Goal: Ask a question

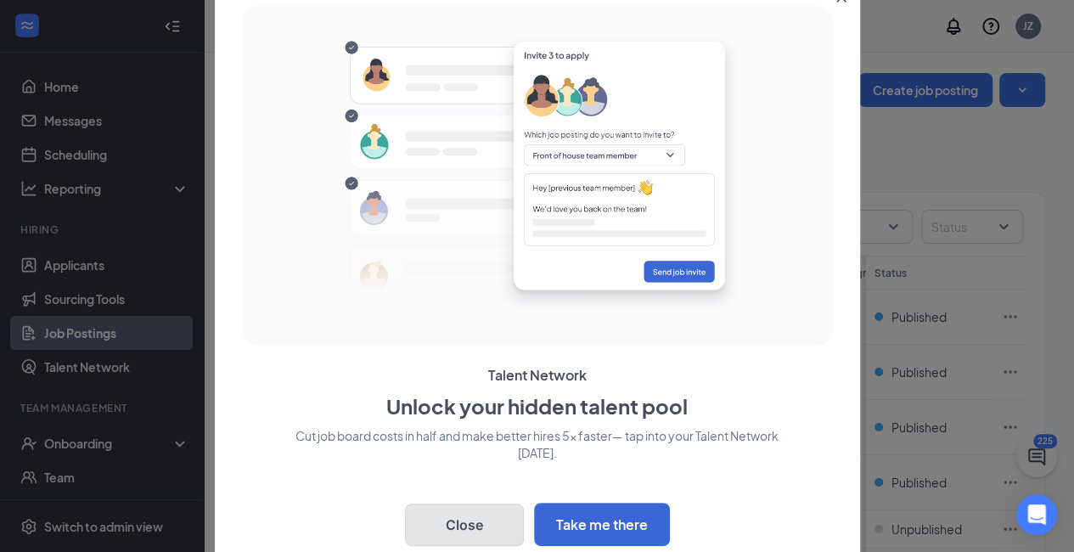
click at [468, 525] on button "Close" at bounding box center [464, 524] width 119 height 42
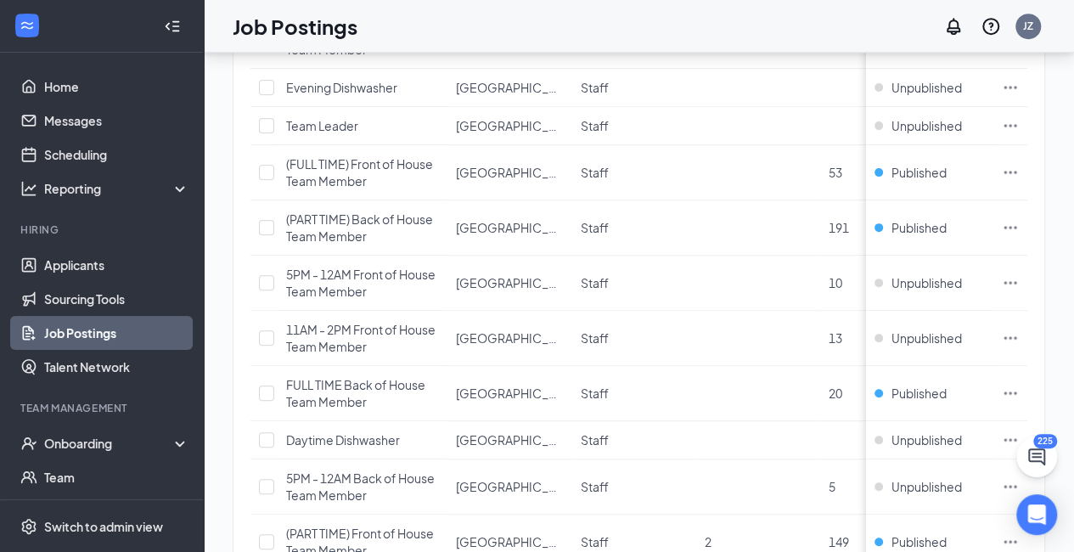
scroll to position [446, 0]
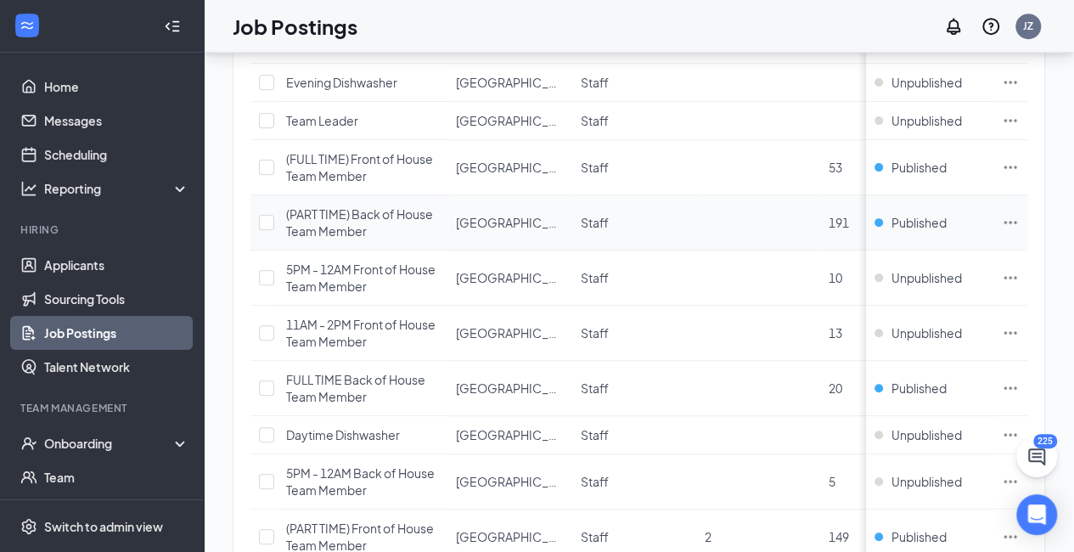
click at [389, 214] on span "(PART TIME) Back of House Team Member" at bounding box center [359, 222] width 147 height 32
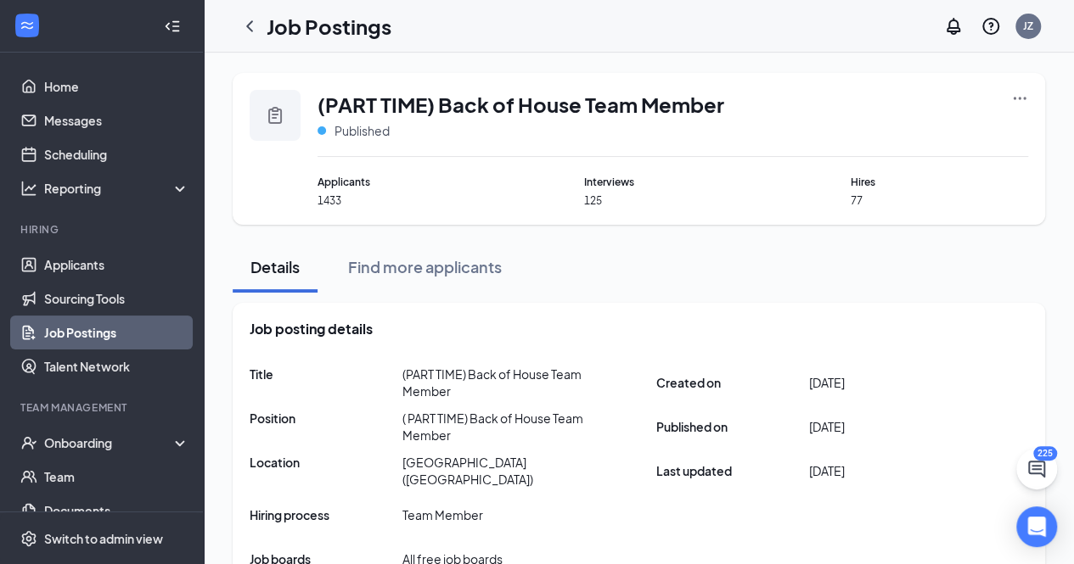
click at [1015, 99] on icon "Ellipses" at bounding box center [1019, 98] width 17 height 17
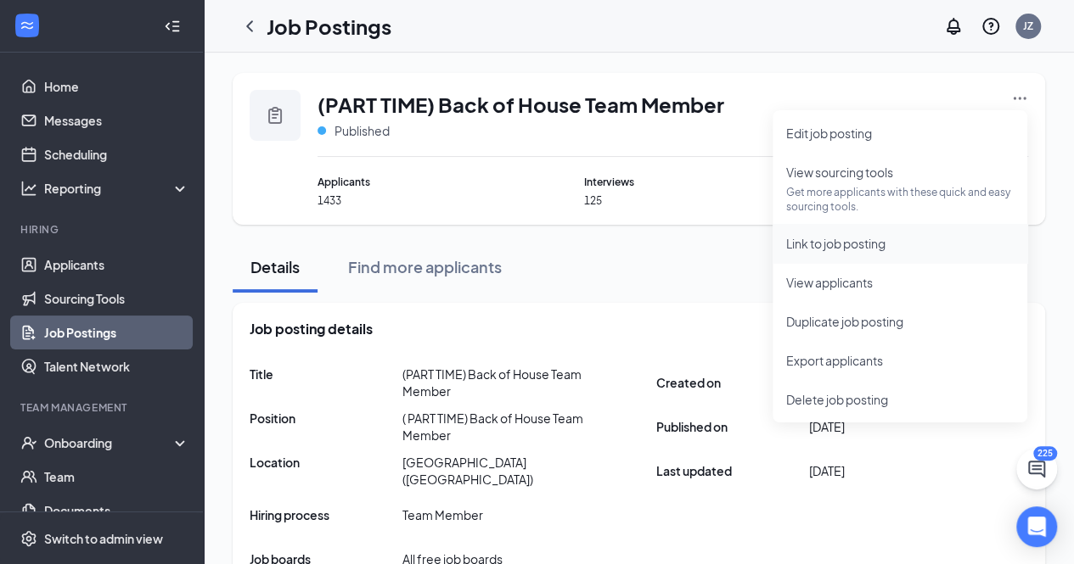
click at [828, 247] on span "Link to job posting" at bounding box center [835, 243] width 99 height 15
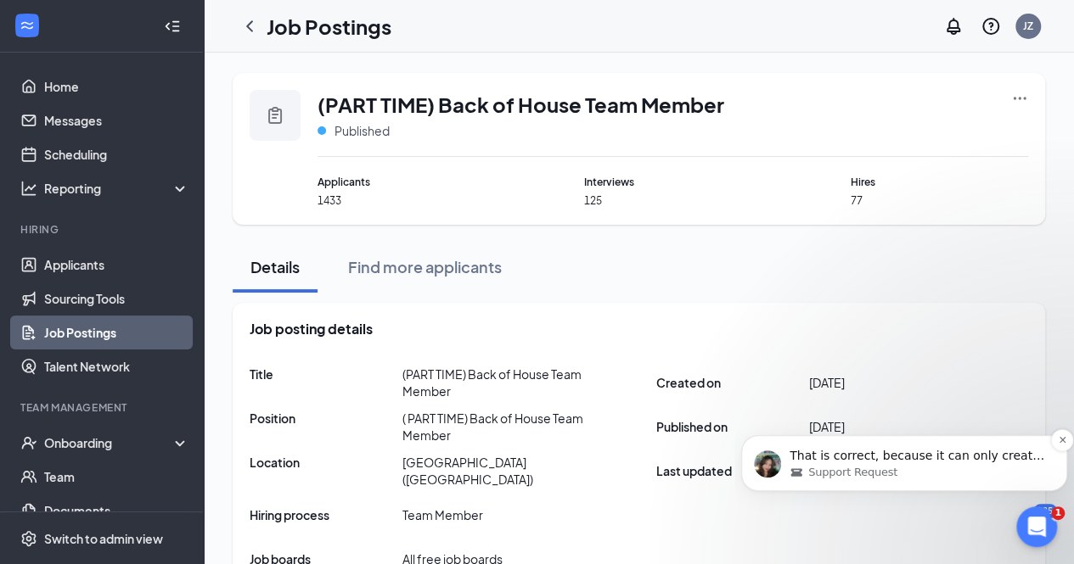
click at [963, 463] on p "That is correct, because it can only create duplicate Team information on your …" at bounding box center [917, 456] width 256 height 17
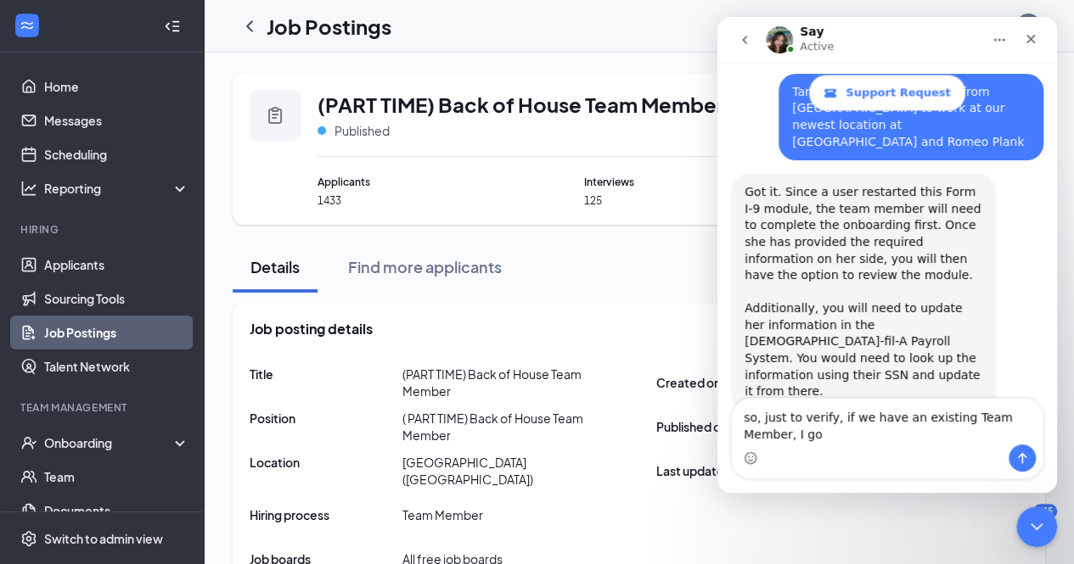
scroll to position [4645, 0]
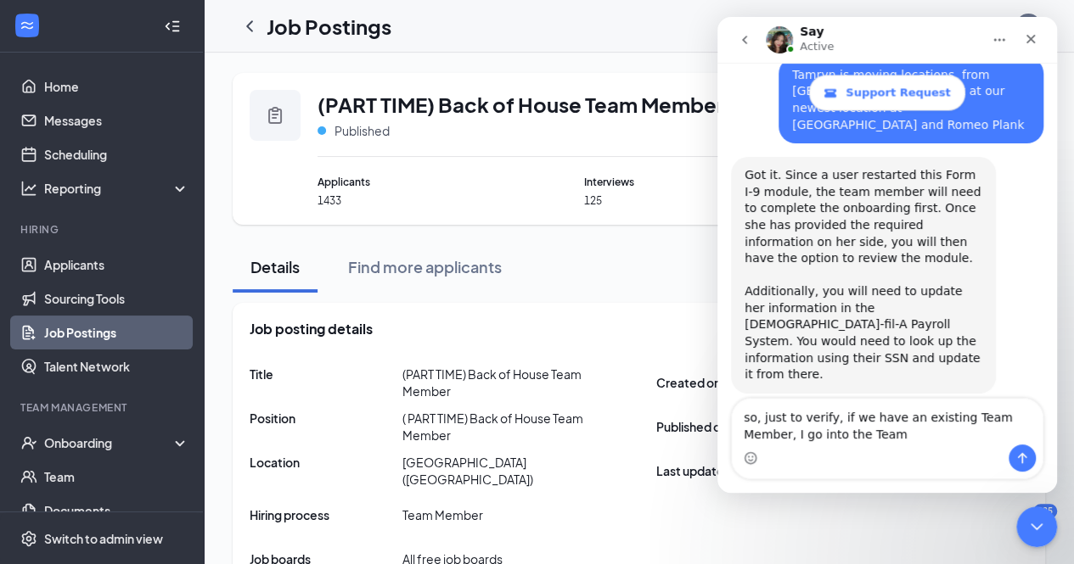
click at [972, 463] on div "Intercom messenger" at bounding box center [887, 458] width 311 height 27
click at [838, 439] on textarea "so, just to verify, if we have an existing Team Member, I go into the Team" at bounding box center [887, 422] width 311 height 46
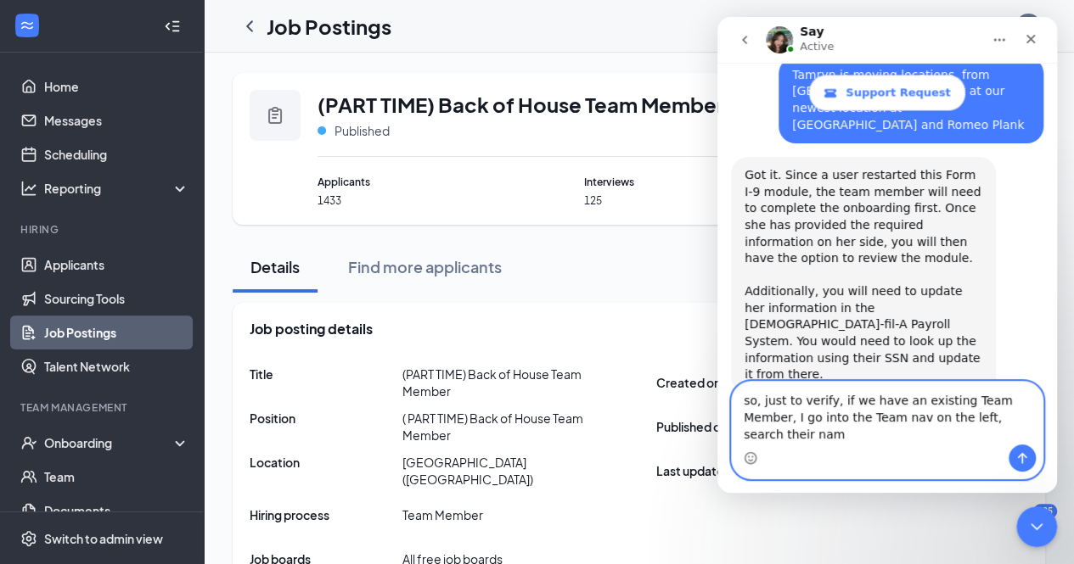
type textarea "so, just to verify, if we have an existing Team Member, I go into the Team nav …"
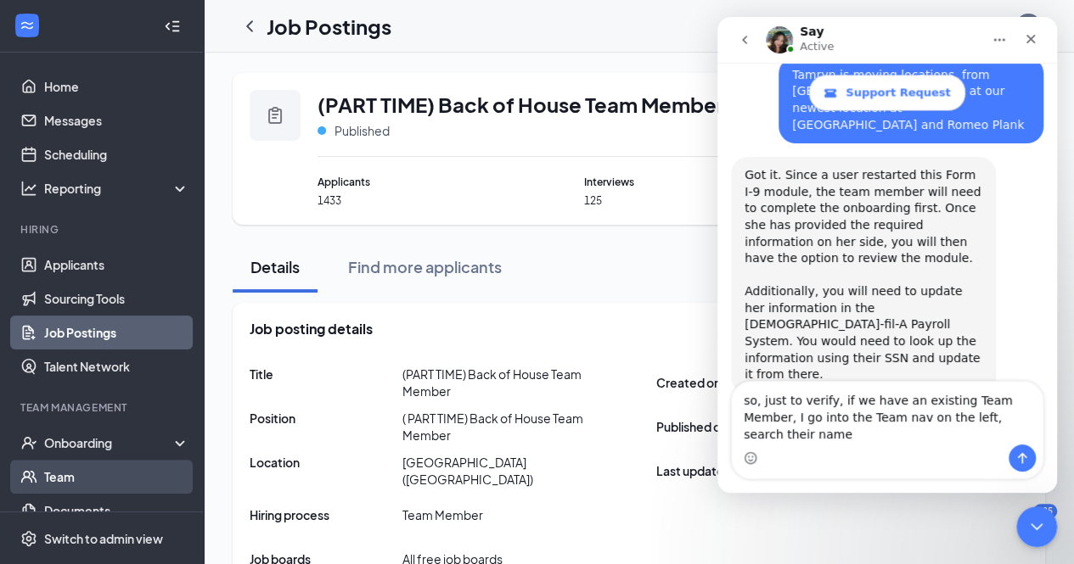
click at [88, 481] on link "Team" at bounding box center [116, 477] width 145 height 34
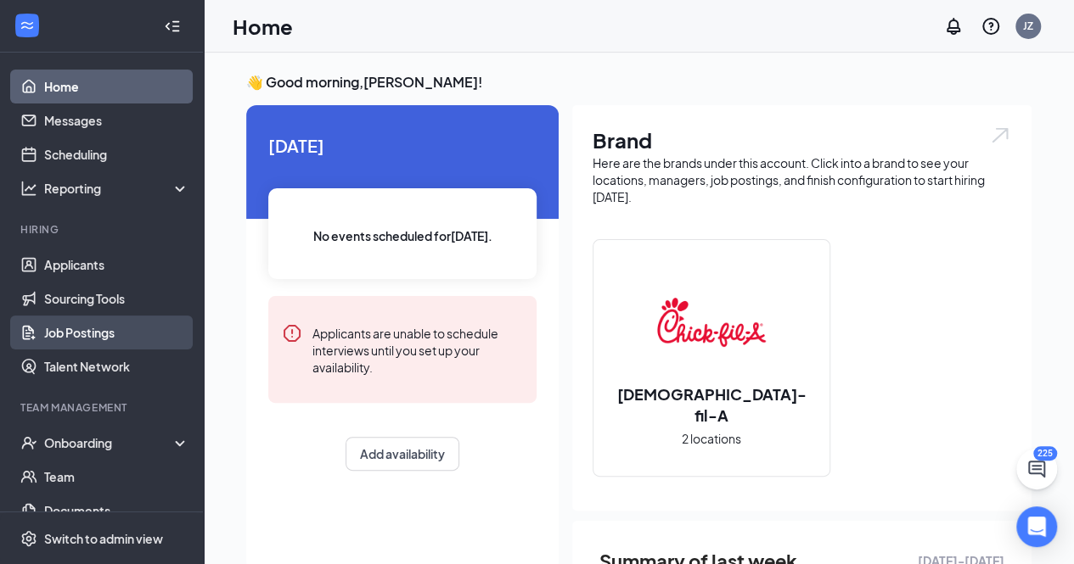
click at [105, 330] on link "Job Postings" at bounding box center [116, 333] width 145 height 34
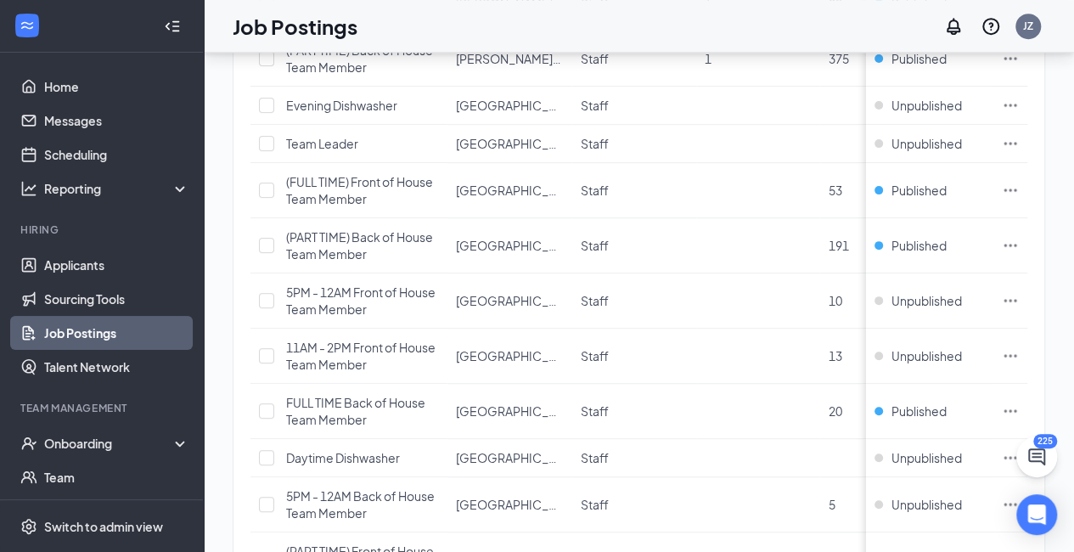
scroll to position [430, 0]
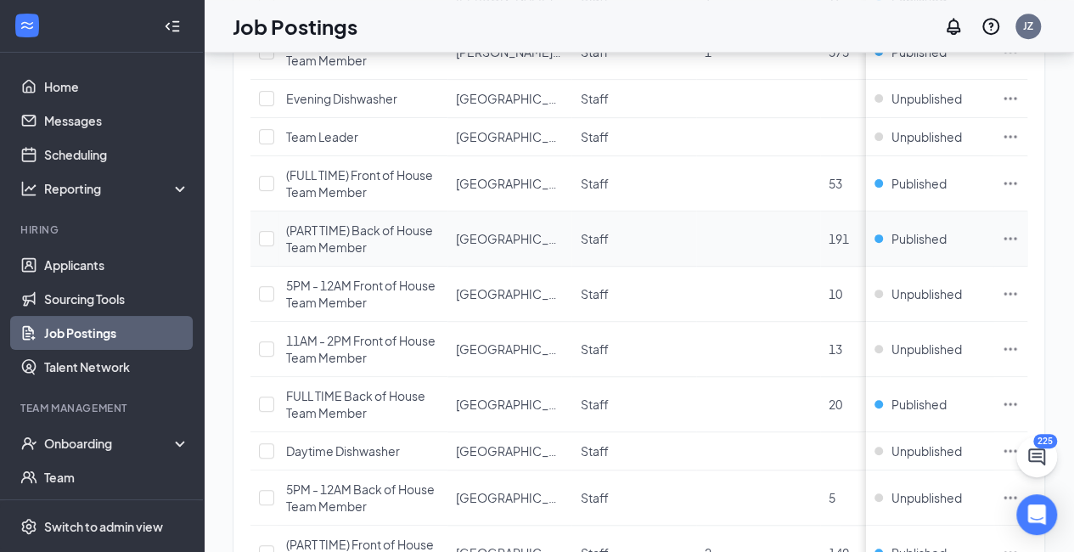
click at [373, 223] on span "(PART TIME) Back of House Team Member" at bounding box center [359, 238] width 147 height 32
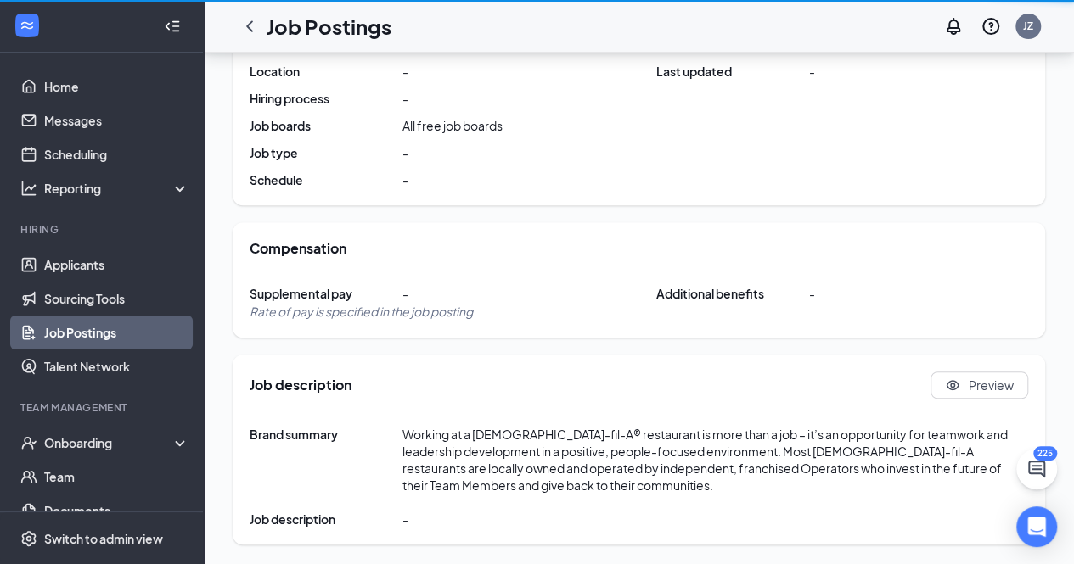
scroll to position [430, 0]
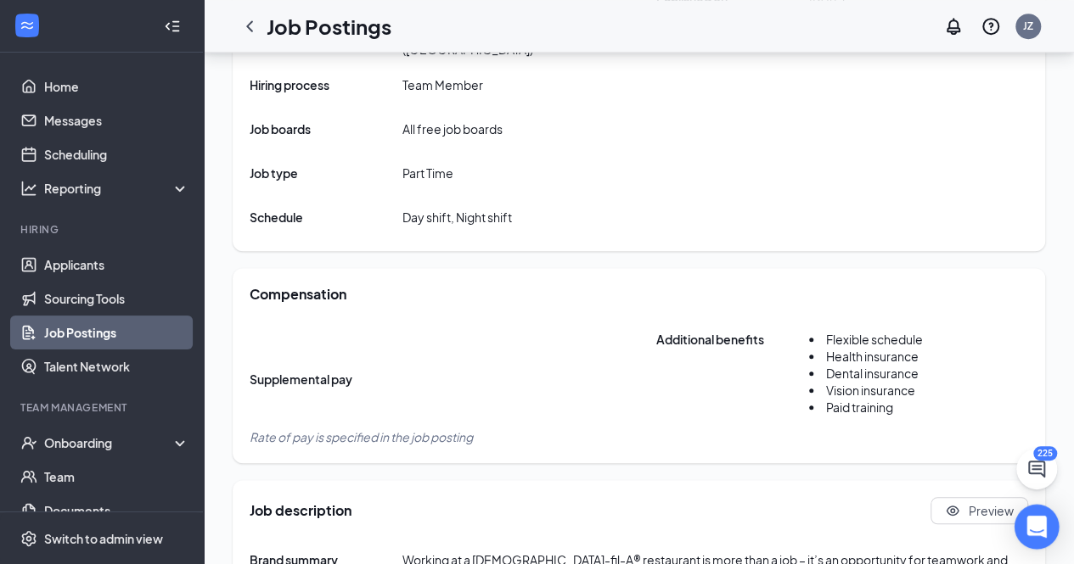
click at [1037, 525] on icon "Open Intercom Messenger" at bounding box center [1036, 527] width 20 height 22
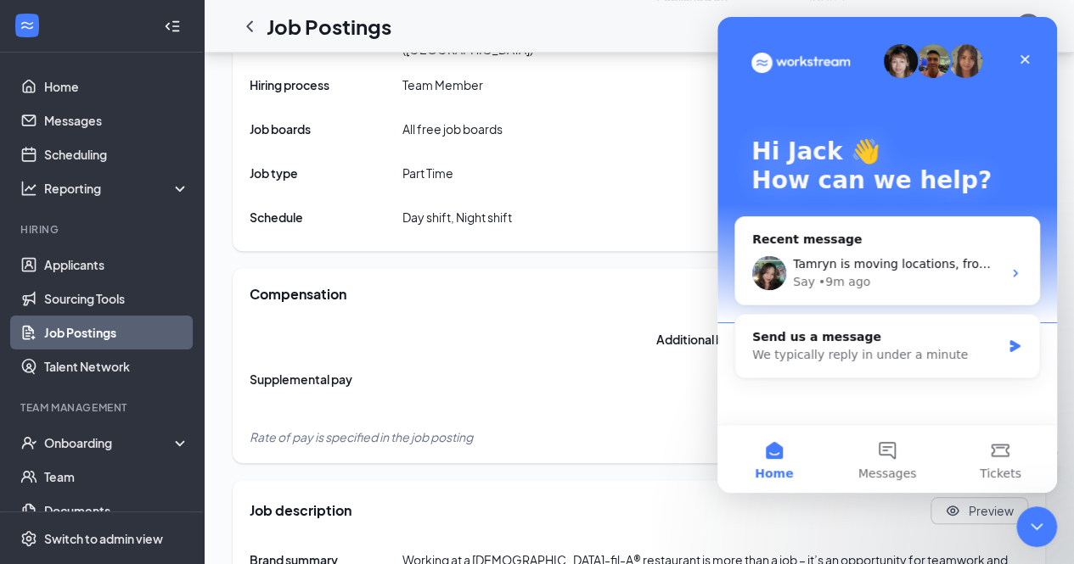
scroll to position [0, 0]
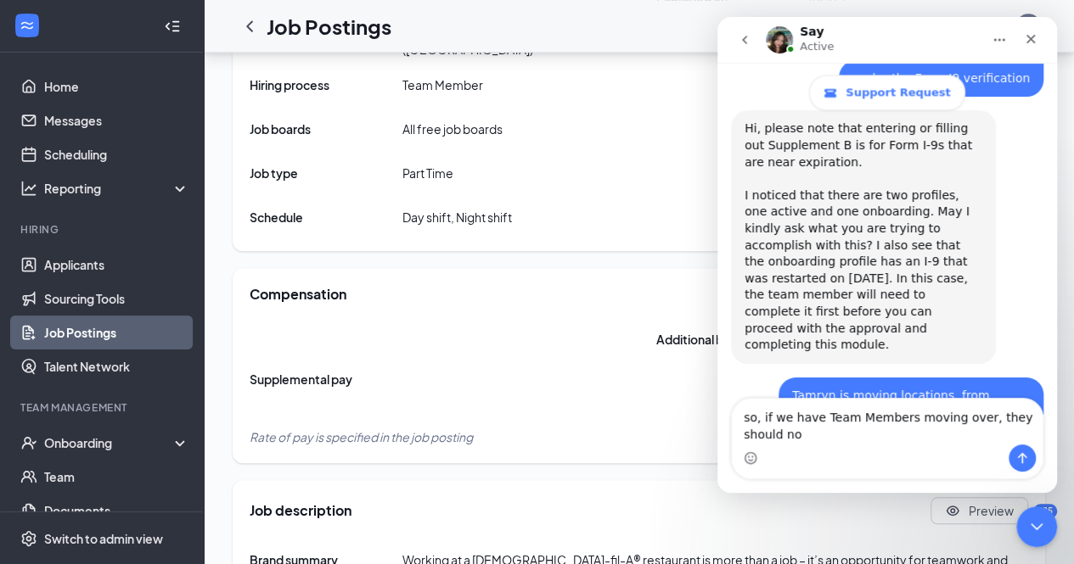
scroll to position [4343, 0]
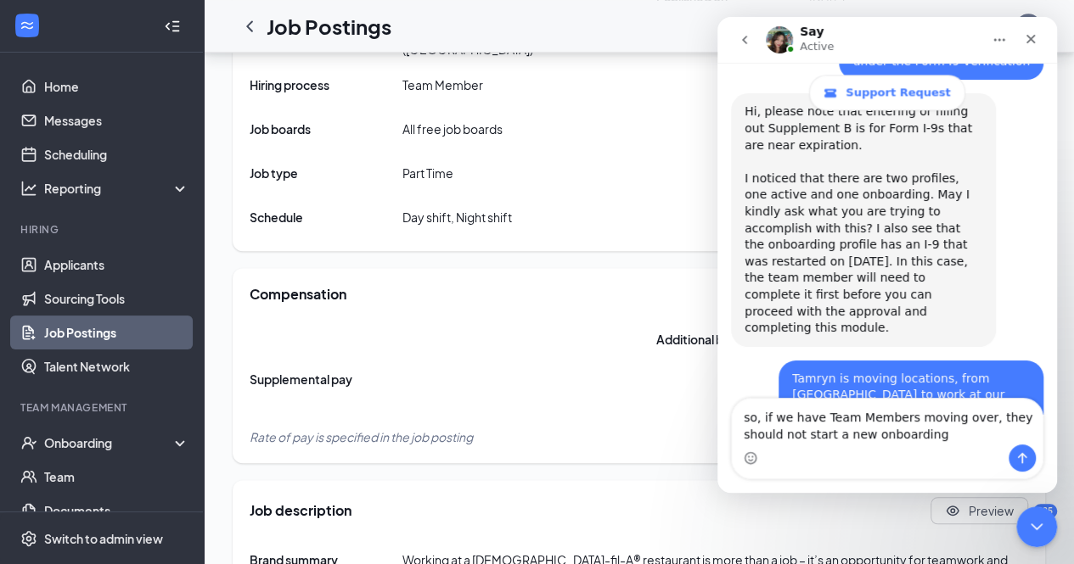
click at [971, 416] on textarea "so, if we have Team Members moving over, they should not start a new onboarding" at bounding box center [887, 422] width 311 height 46
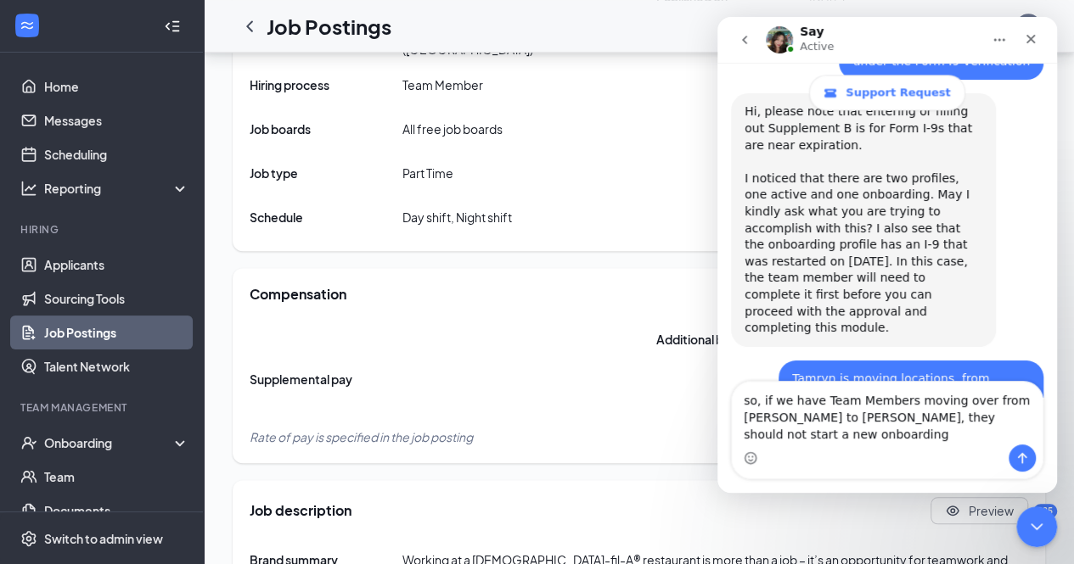
scroll to position [4360, 0]
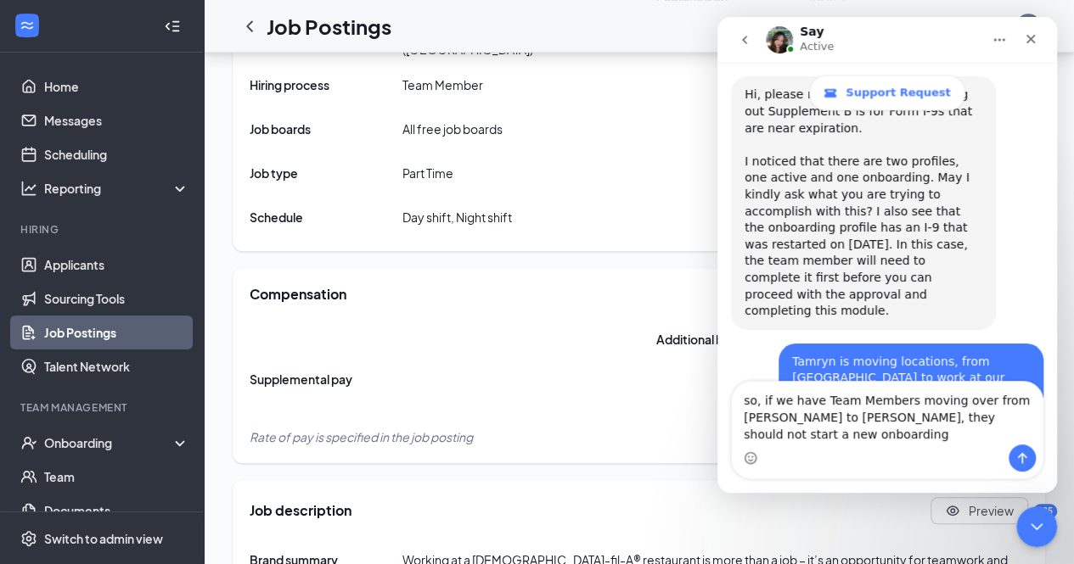
type textarea "so, if we have Team Members moving over from [PERSON_NAME] to [PERSON_NAME], th…"
click at [1023, 464] on icon "Send a message…" at bounding box center [1022, 459] width 14 height 14
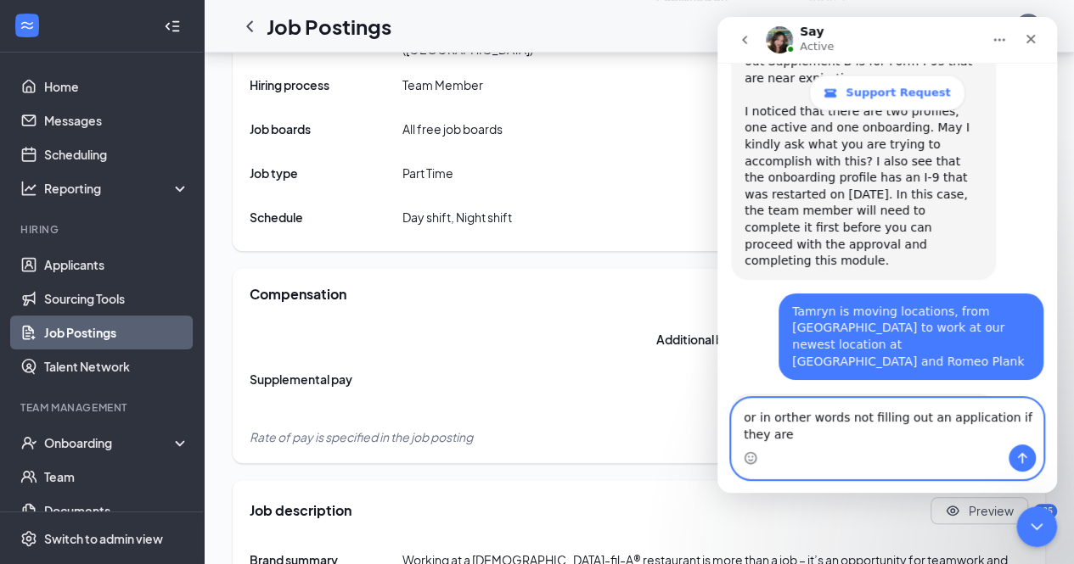
scroll to position [4427, 0]
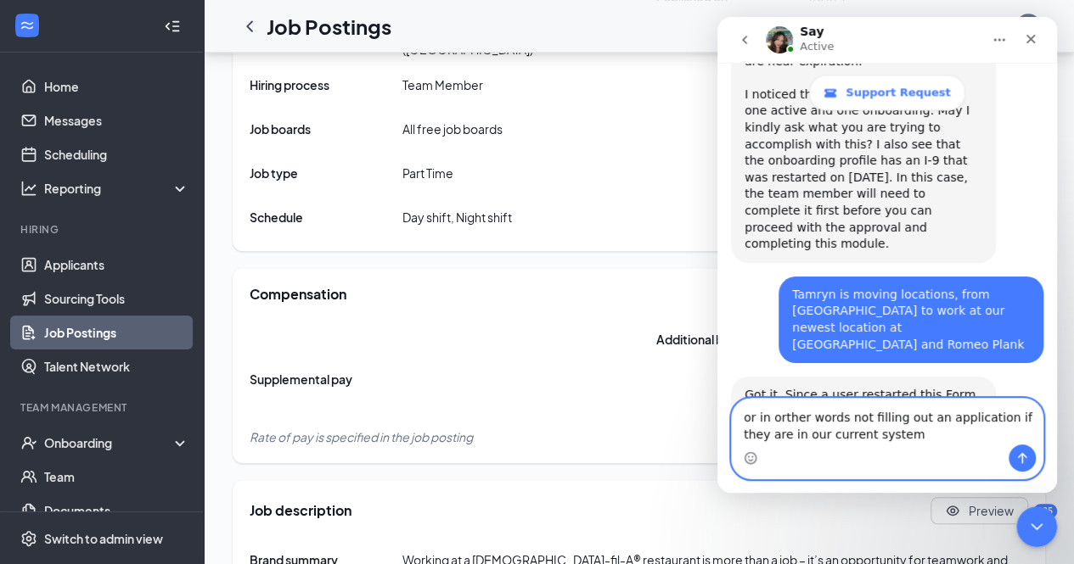
type textarea "or in orther words not filling out an application if they are in our current sy…"
click at [1020, 459] on icon "Send a message…" at bounding box center [1022, 459] width 14 height 14
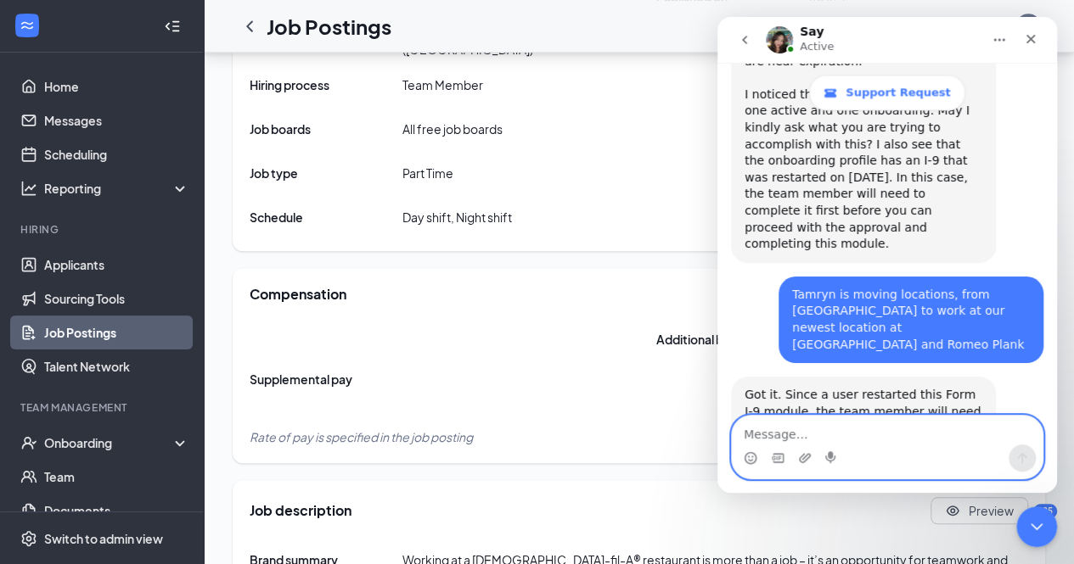
scroll to position [4466, 0]
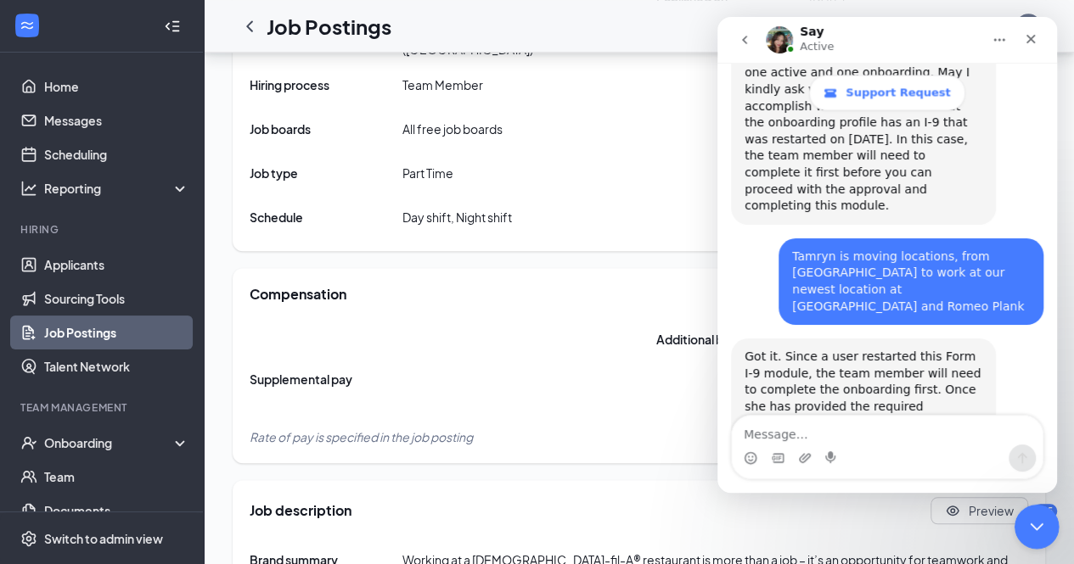
click at [1034, 525] on icon "Close Intercom Messenger" at bounding box center [1034, 524] width 20 height 20
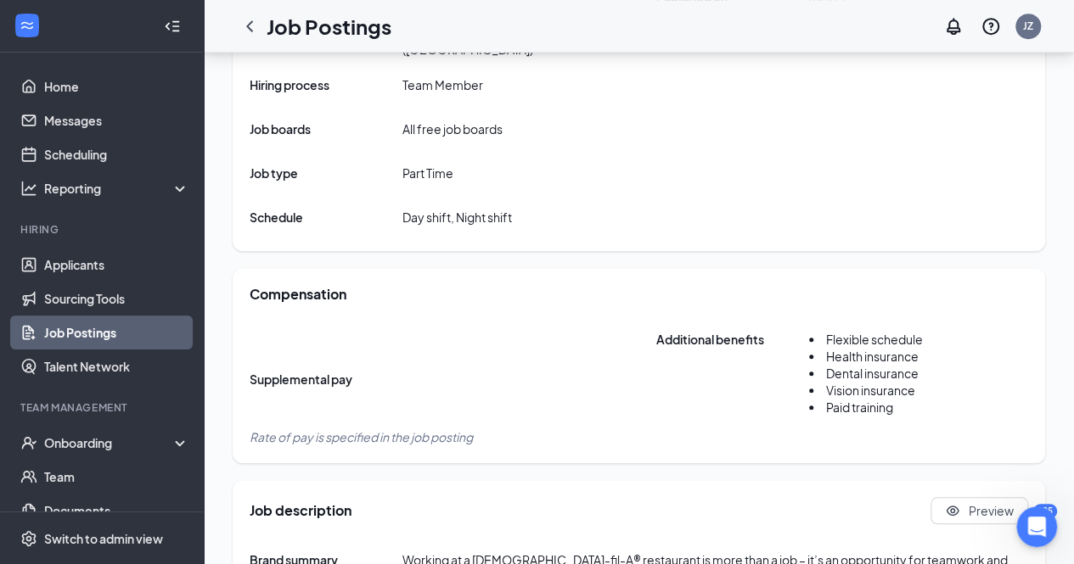
scroll to position [4599, 0]
click at [1038, 525] on icon "Open Intercom Messenger" at bounding box center [1034, 525] width 28 height 28
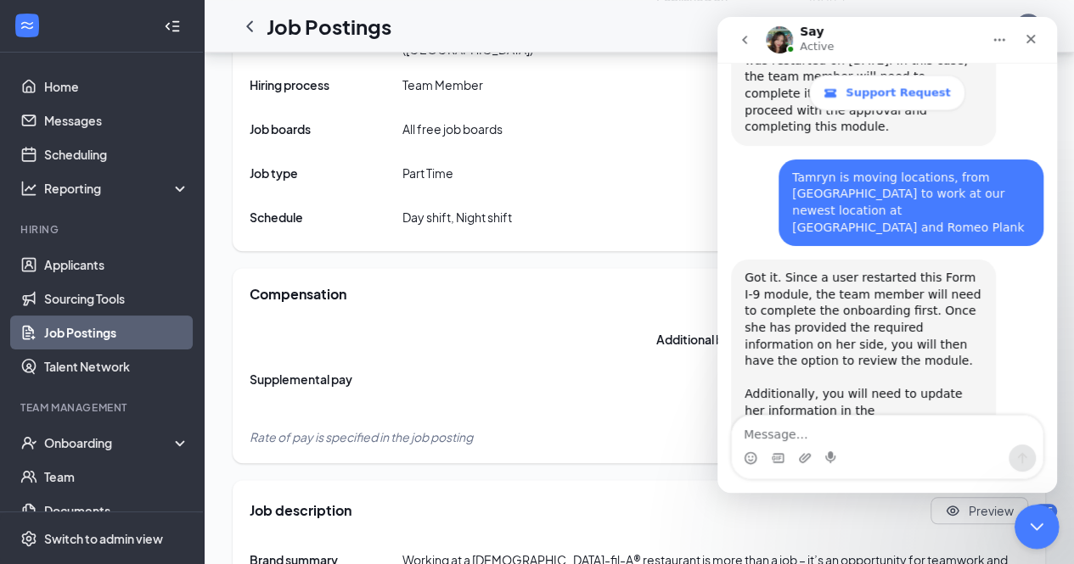
click at [1037, 525] on icon "Close Intercom Messenger" at bounding box center [1034, 524] width 20 height 20
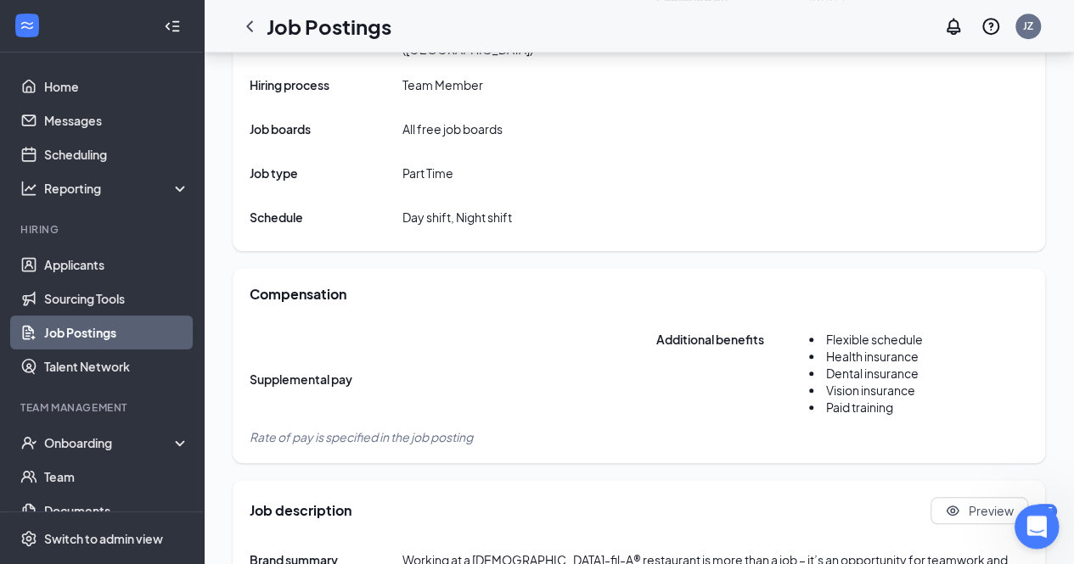
click at [1036, 528] on icon "Open Intercom Messenger" at bounding box center [1034, 525] width 28 height 28
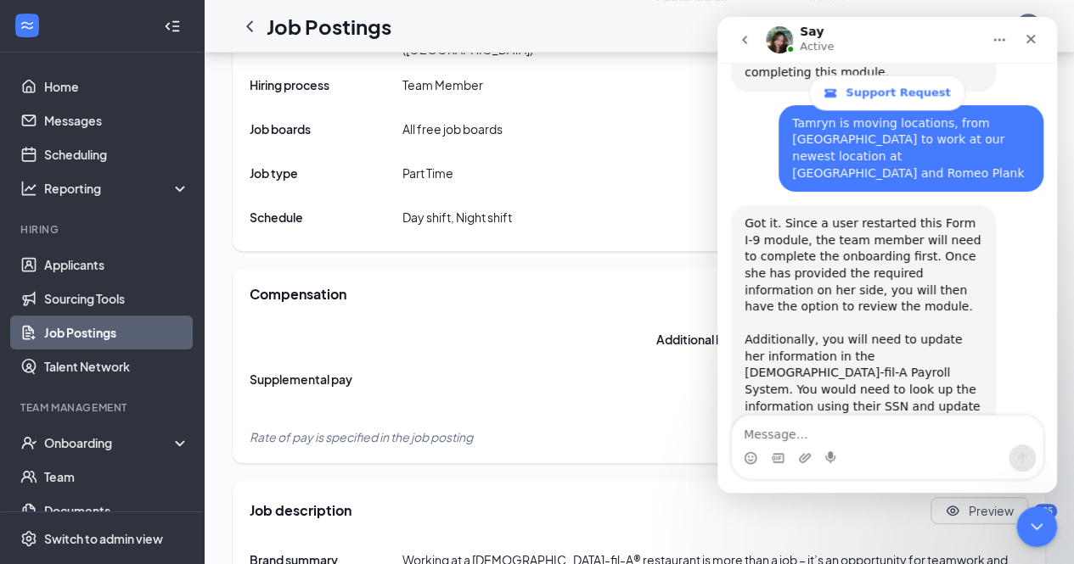
click at [811, 435] on textarea "Message…" at bounding box center [887, 430] width 311 height 29
